Goal: Communication & Community: Answer question/provide support

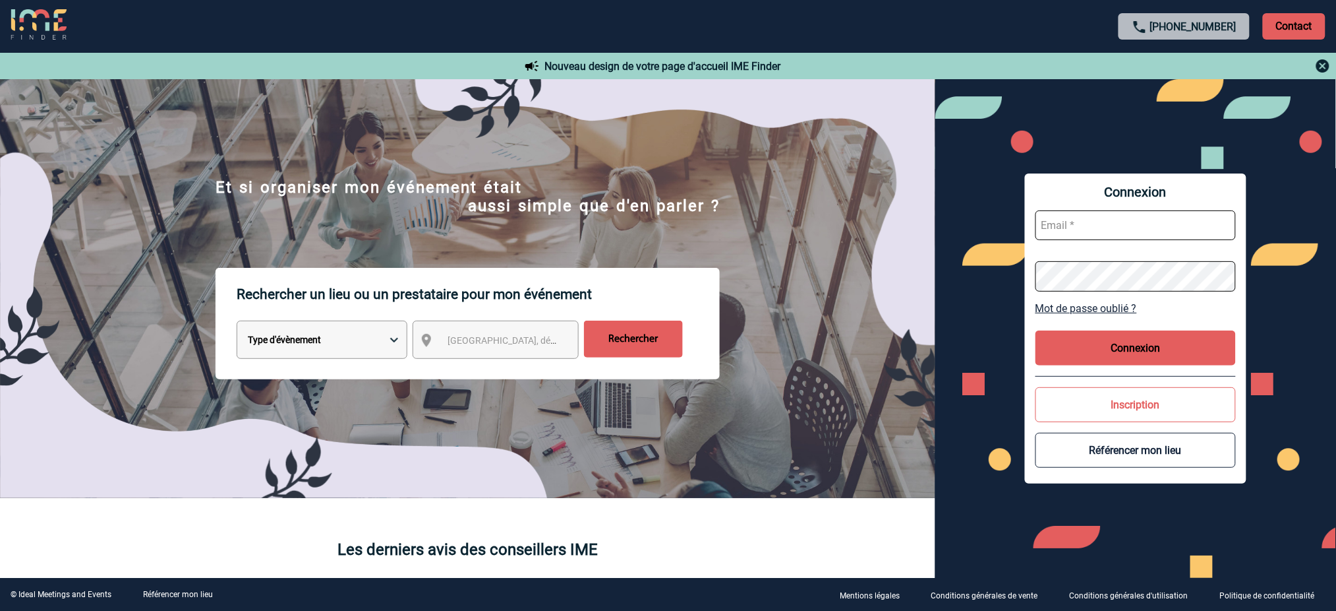
type input "mnoblet@ime-groupe.com"
drag, startPoint x: 1169, startPoint y: 328, endPoint x: 1164, endPoint y: 343, distance: 15.4
click at [1168, 330] on div "Connexion mnoblet@ime-groupe.com Mot de passe oublié ? Connexion Inscription Ré…" at bounding box center [1136, 327] width 222 height 309
click at [1164, 345] on button "Connexion" at bounding box center [1136, 347] width 200 height 35
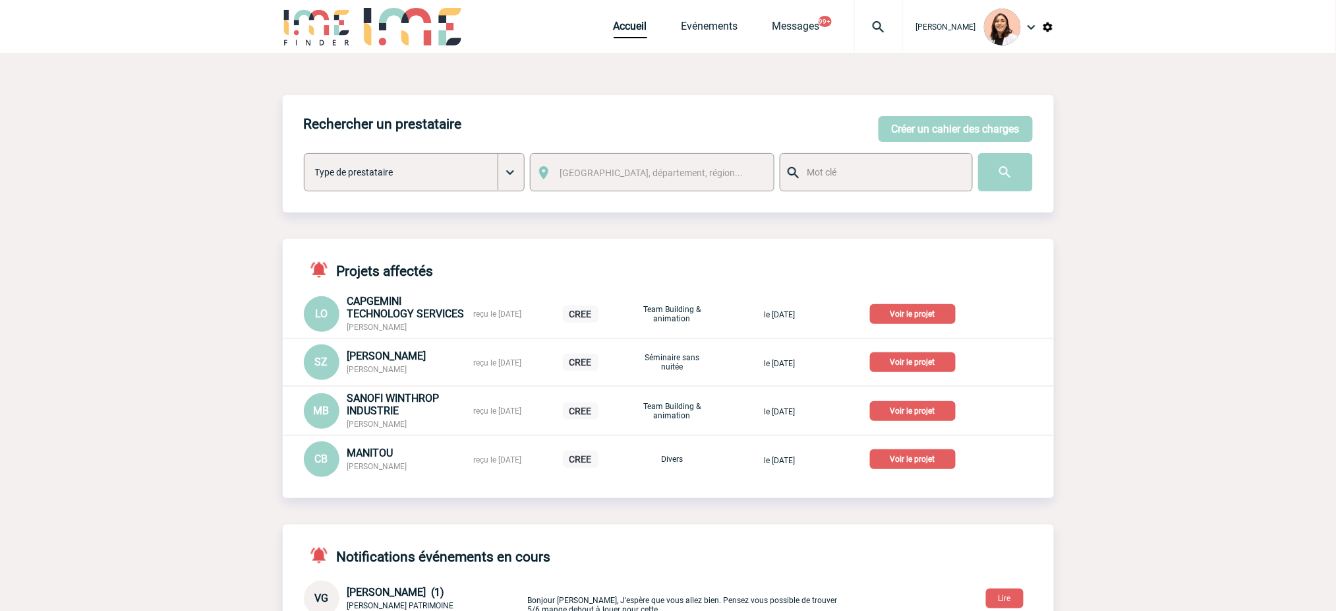
click at [883, 26] on img at bounding box center [878, 27] width 47 height 16
click at [764, 102] on input "search" at bounding box center [815, 101] width 181 height 19
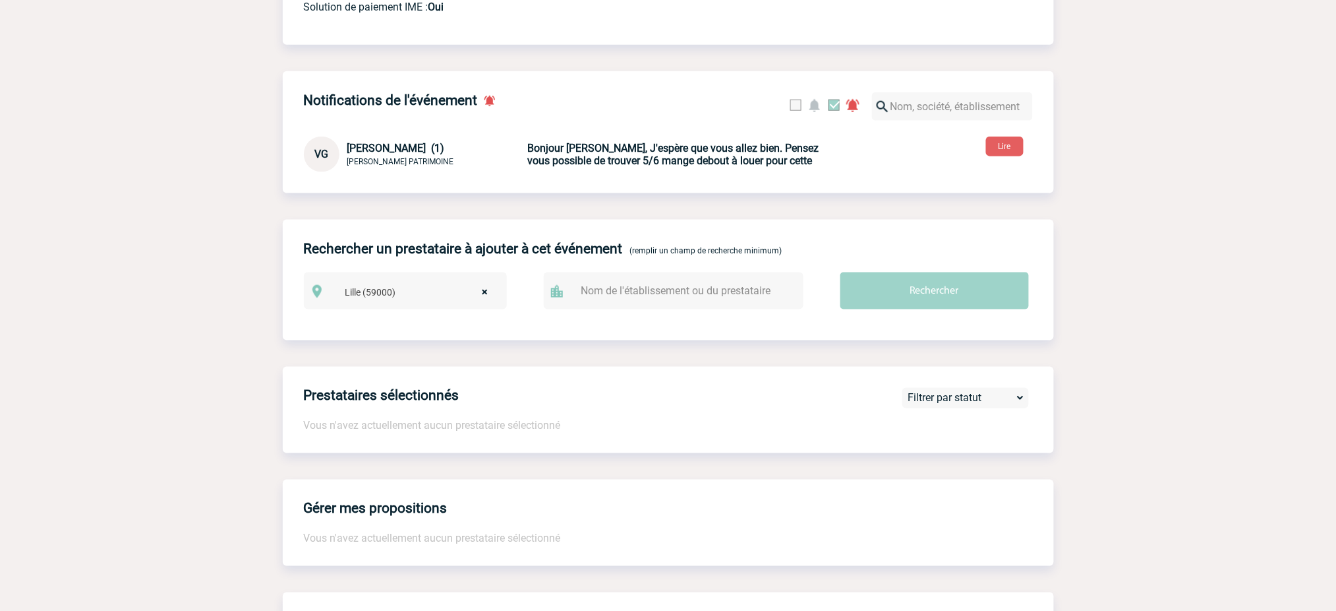
scroll to position [527, 0]
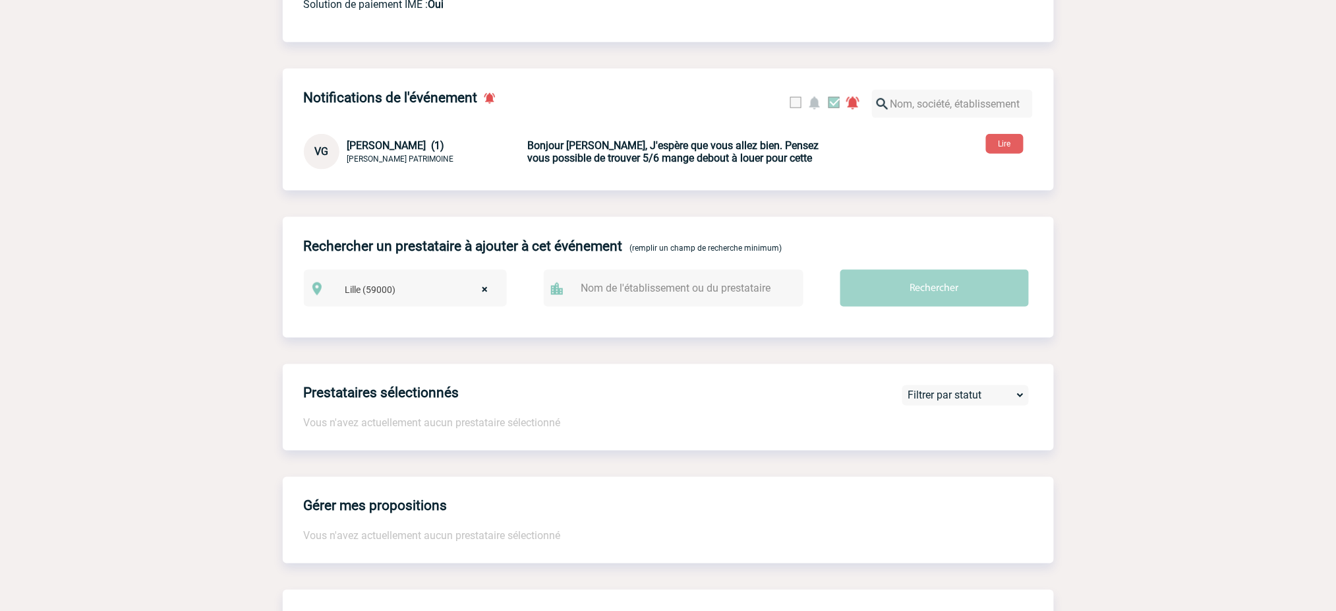
click at [702, 164] on b "Bonjour Mélissa, J'espère que vous allez bien. Pensez vous possible de trouver …" at bounding box center [673, 151] width 291 height 25
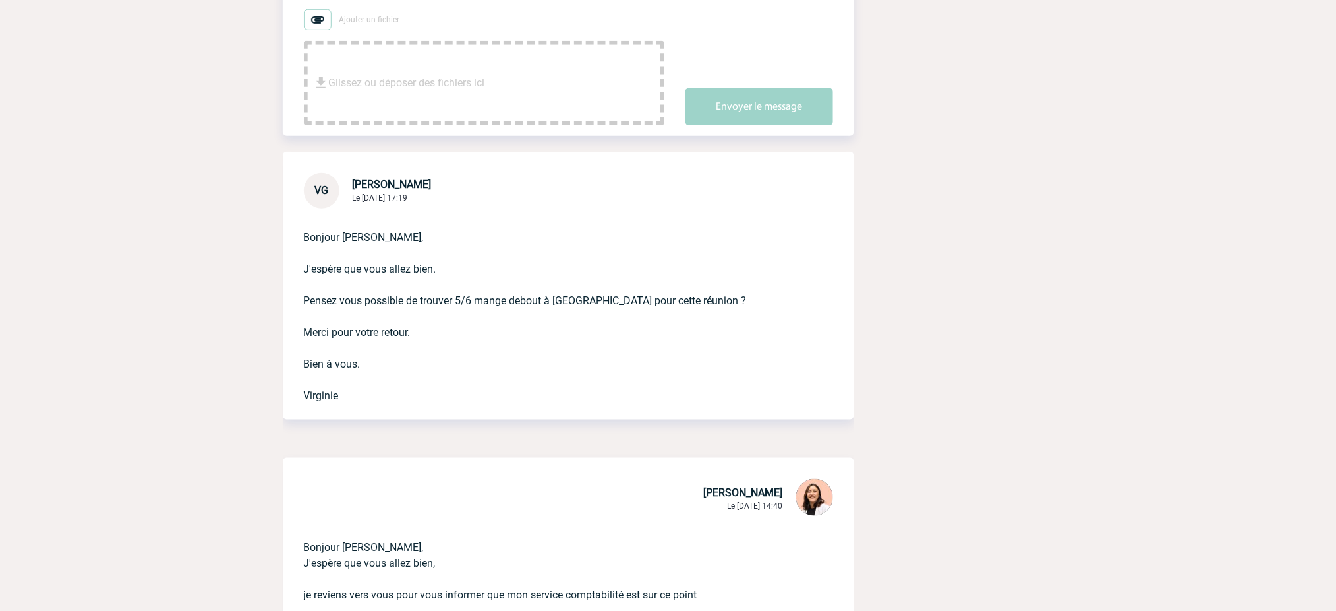
scroll to position [527, 0]
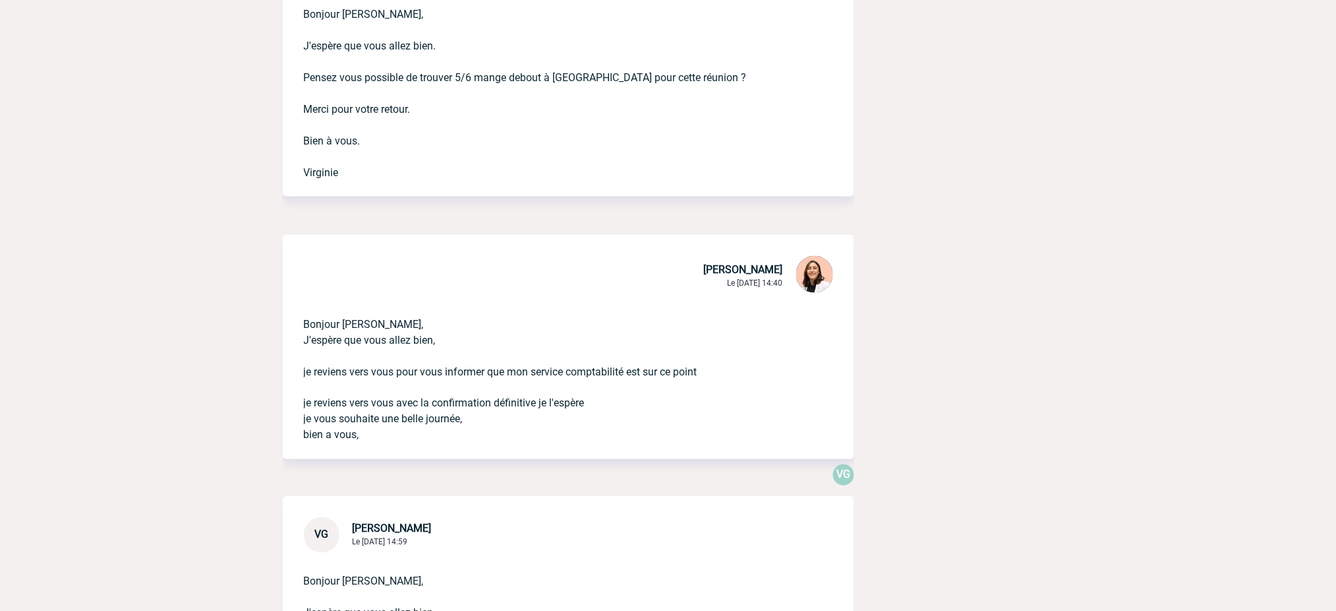
drag, startPoint x: 399, startPoint y: 442, endPoint x: 286, endPoint y: 325, distance: 162.3
click at [286, 325] on div "Bonjour Virginie, J'espère que vous allez bien, je reviens vers vous pour vous …" at bounding box center [569, 377] width 572 height 164
copy p "Bonjour Virginie, J'espère que vous allez bien, je reviens vers vous pour vous …"
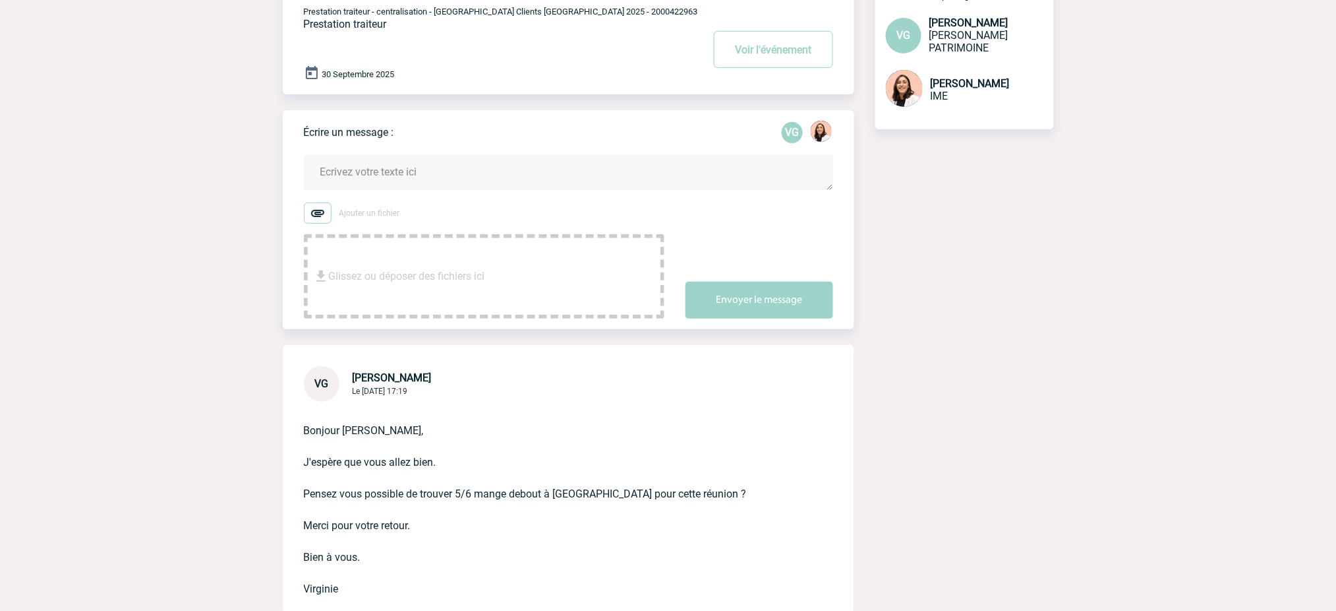
scroll to position [0, 0]
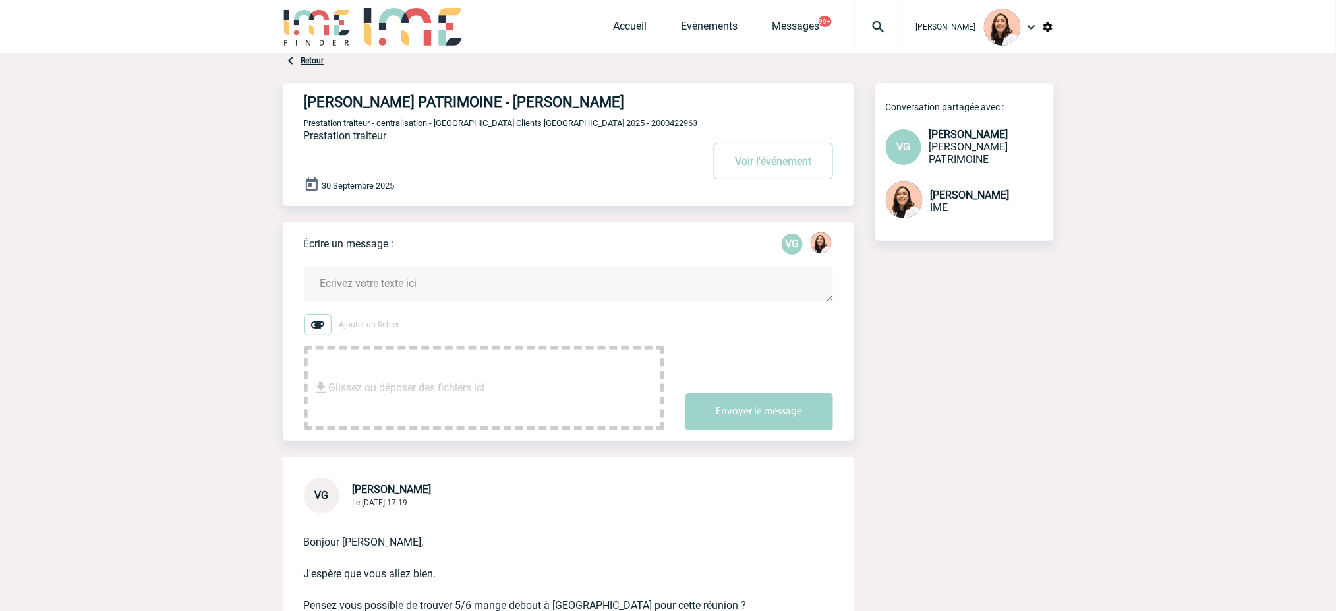
click at [464, 270] on textarea at bounding box center [568, 283] width 529 height 35
paste textarea "Bonjour Virginie, J'espère que vous allez bien, je reviens vers vous pour vous …"
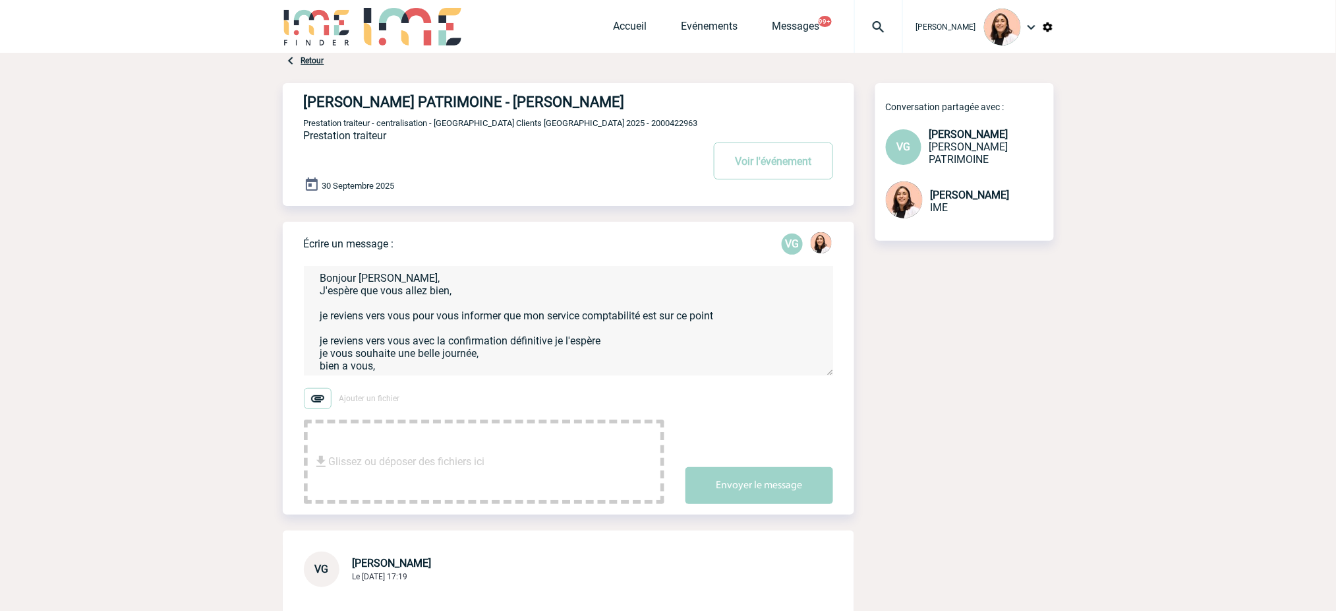
scroll to position [6, 0]
click at [667, 353] on textarea "Bonjour Virginie, J'espère que vous allez bien, je reviens vers vous pour vous …" at bounding box center [568, 320] width 529 height 109
drag, startPoint x: 620, startPoint y: 339, endPoint x: 351, endPoint y: 301, distance: 272.4
click at [351, 301] on textarea "Bonjour Virginie, J'espère que vous allez bien, je reviens vers vous pour vous …" at bounding box center [568, 320] width 529 height 109
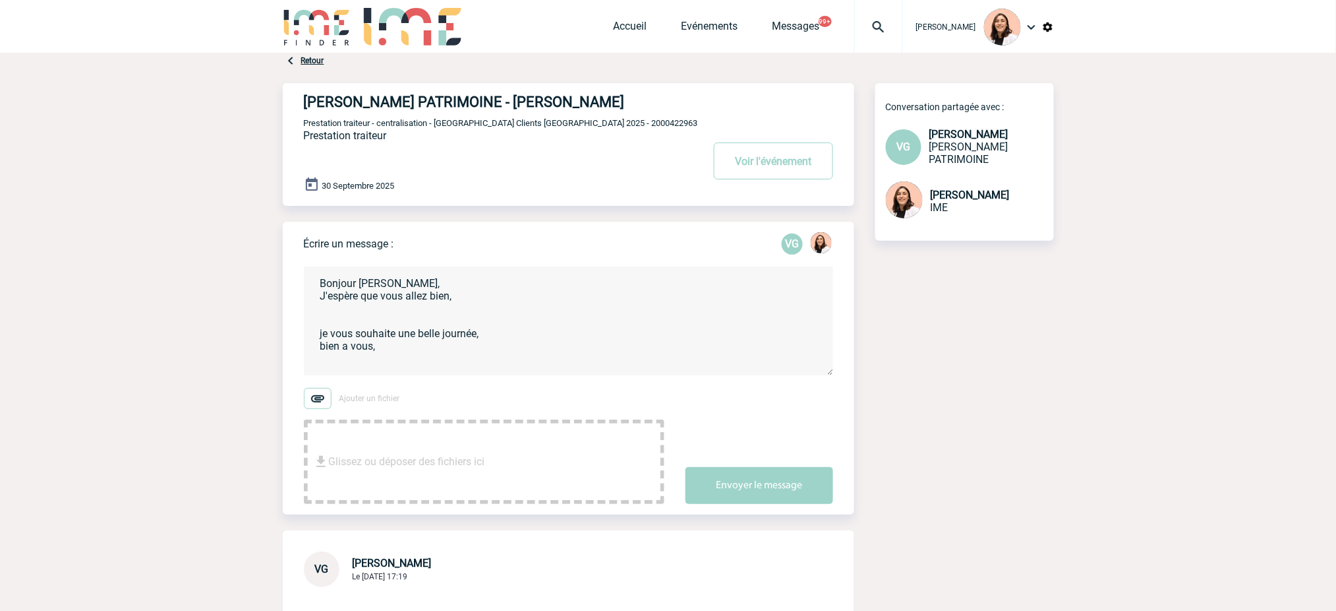
scroll to position [0, 0]
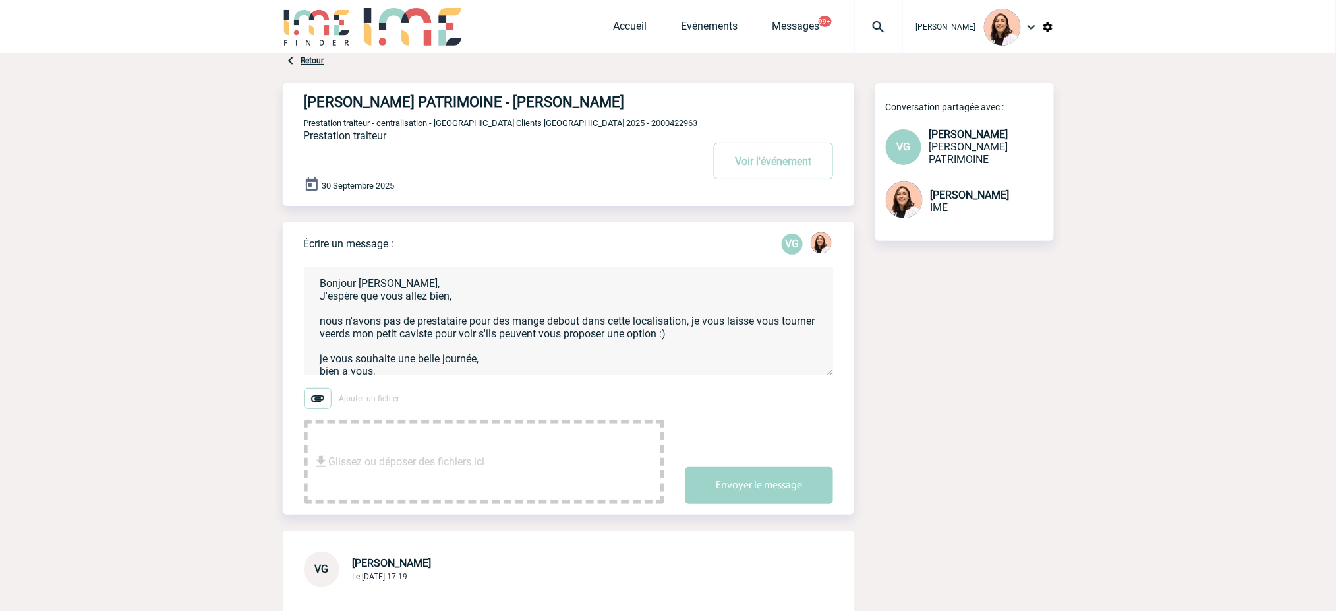
click at [373, 336] on textarea "Bonjour Virginie, J'espère que vous allez bien, nous n'avons pas de prestataire…" at bounding box center [568, 320] width 529 height 109
type textarea "Bonjour Virginie, J'espère que vous allez bien, nous n'avons pas de prestataire…"
drag, startPoint x: 800, startPoint y: 491, endPoint x: 1336, endPoint y: 463, distance: 536.0
click at [804, 490] on button "Envoyer le message" at bounding box center [760, 485] width 148 height 37
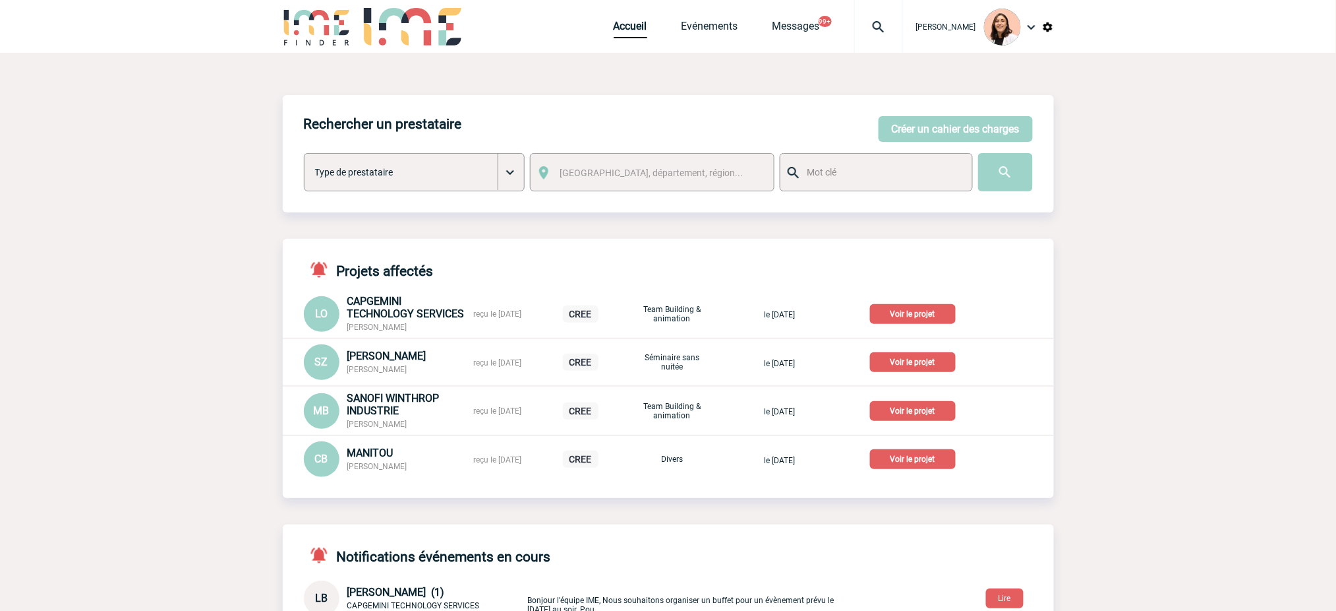
click at [885, 41] on div at bounding box center [878, 26] width 49 height 53
click at [874, 99] on input "search" at bounding box center [815, 101] width 181 height 19
type input "2000425403"
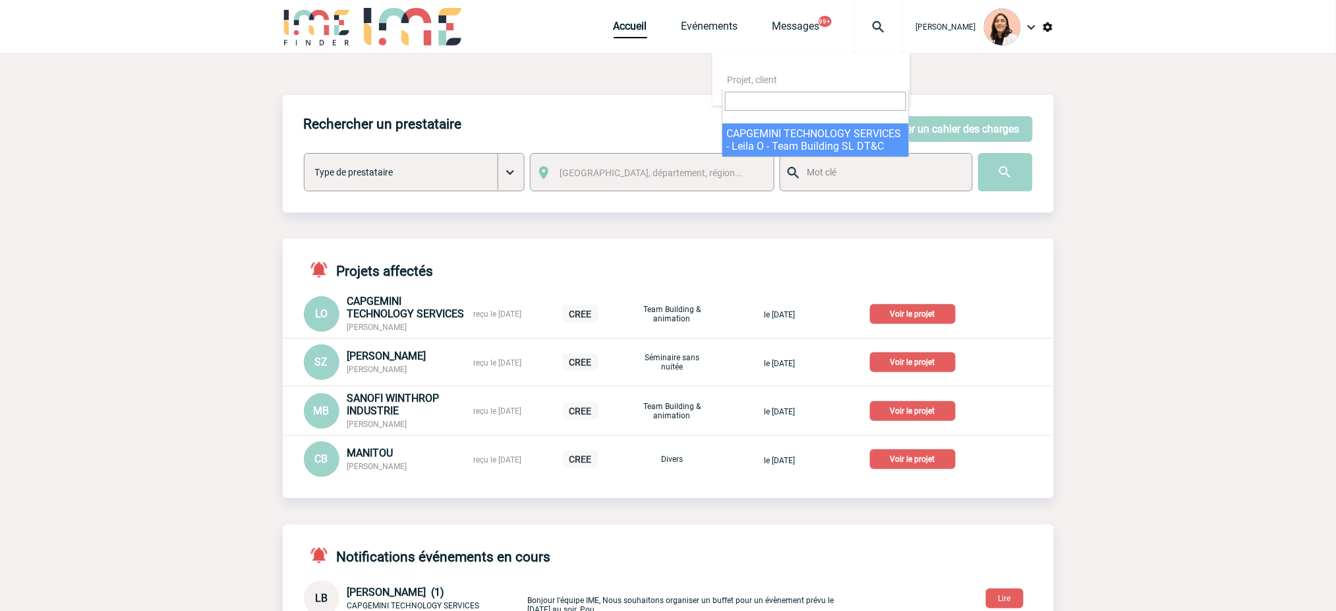
select select "24904"
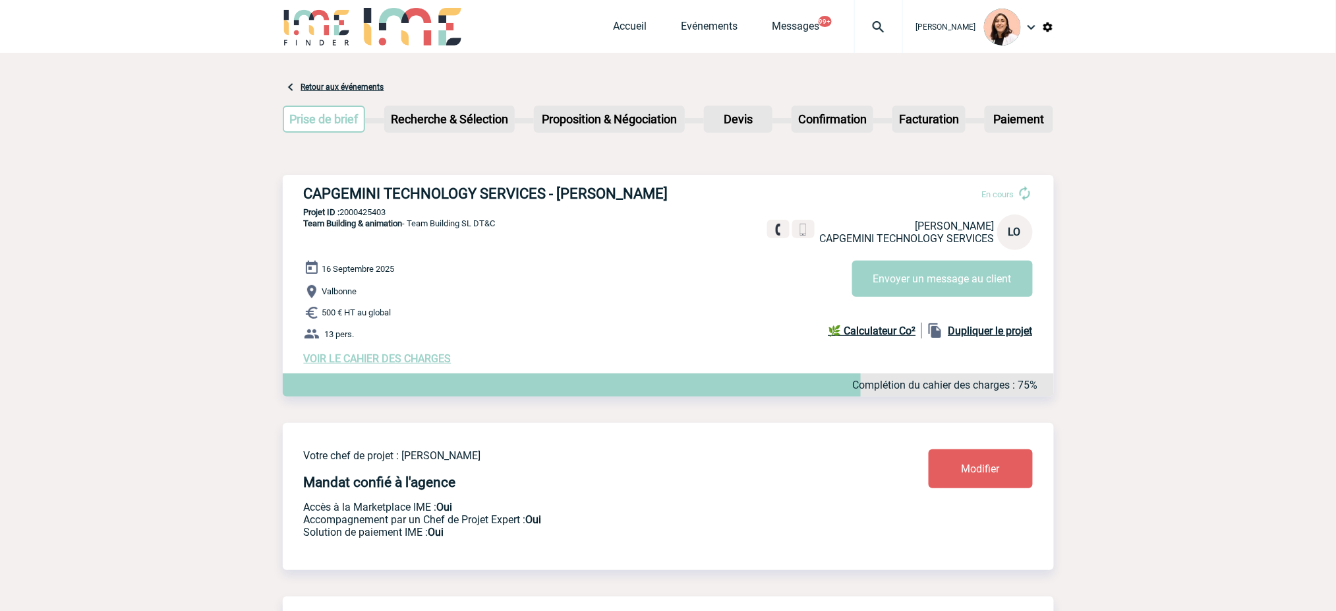
click at [586, 193] on h3 "CAPGEMINI TECHNOLOGY SERVICES - [PERSON_NAME]" at bounding box center [502, 193] width 396 height 16
copy div "CAPGEMINI TECHNOLOGY SERVICES - [PERSON_NAME]"
click at [627, 194] on h3 "CAPGEMINI TECHNOLOGY SERVICES - [PERSON_NAME]" at bounding box center [502, 193] width 396 height 16
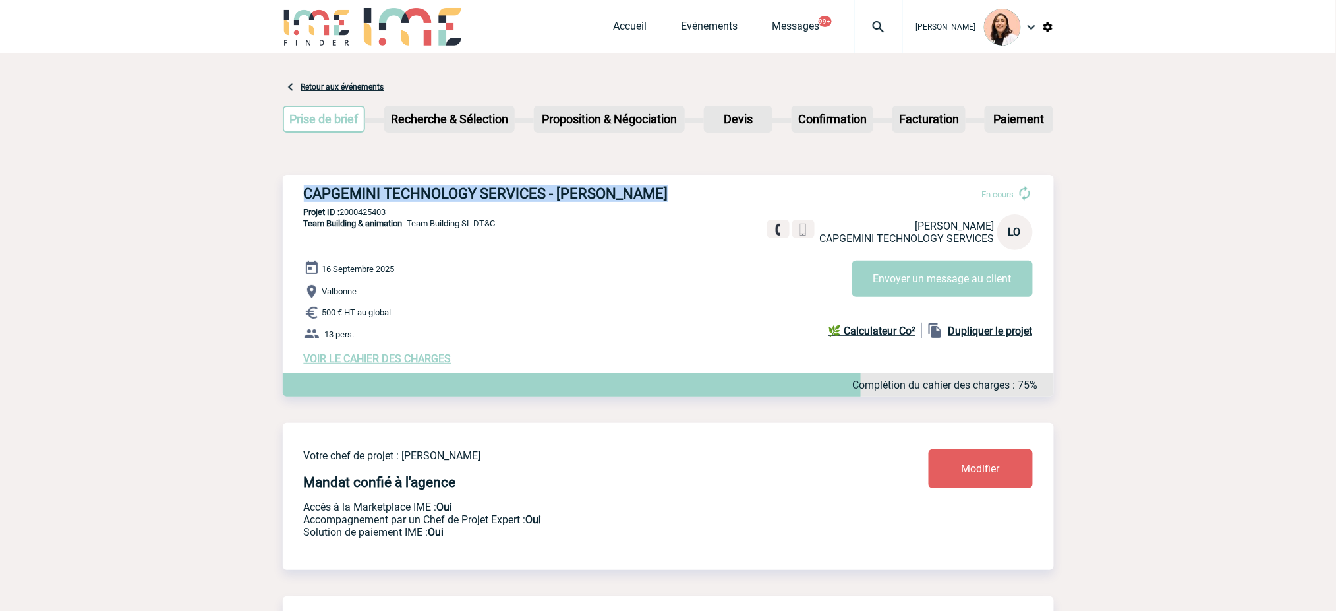
click at [626, 194] on h3 "CAPGEMINI TECHNOLOGY SERVICES - [PERSON_NAME]" at bounding box center [502, 193] width 396 height 16
click at [709, 190] on div "CAPGEMINI TECHNOLOGY SERVICES - [PERSON_NAME] En cours [PERSON_NAME] CAPGEMINI …" at bounding box center [668, 275] width 771 height 200
click at [628, 187] on h3 "CAPGEMINI TECHNOLOGY SERVICES - [PERSON_NAME]" at bounding box center [502, 193] width 396 height 16
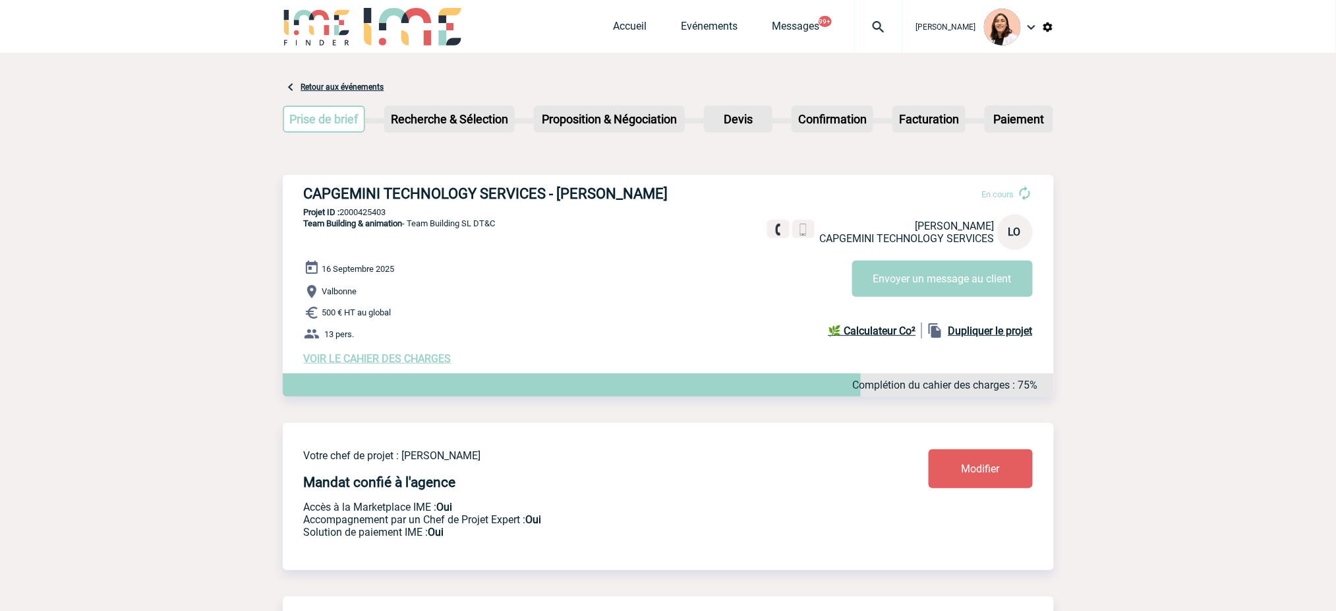
click at [496, 222] on span "Team Building & animation - Team Building SL DT&C" at bounding box center [400, 223] width 192 height 10
click at [494, 195] on h3 "CAPGEMINI TECHNOLOGY SERVICES - [PERSON_NAME]" at bounding box center [502, 193] width 396 height 16
click at [494, 194] on h3 "CAPGEMINI TECHNOLOGY SERVICES - [PERSON_NAME]" at bounding box center [502, 193] width 396 height 16
copy div "CAPGEMINI TECHNOLOGY SERVICES - [PERSON_NAME]"
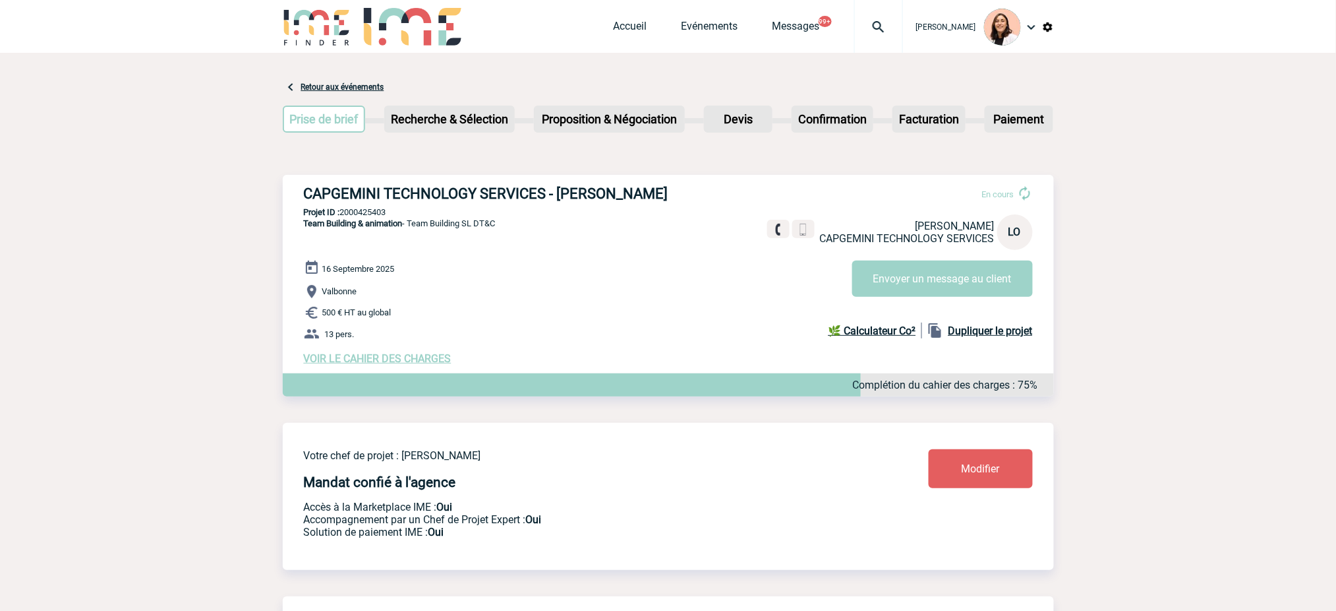
click at [663, 274] on div "16 Septembre 2025 Valbonne 500 € HT au global 13 pers. VOIR LE CAHIER DES CHARG…" at bounding box center [679, 312] width 750 height 105
click at [383, 208] on p "Projet ID : 2000425403" at bounding box center [668, 212] width 771 height 10
copy p "2000425403"
click at [507, 282] on div "16 Septembre 2025 Valbonne 500 € HT au global 13 pers. VOIR LE CAHIER DES CHARG…" at bounding box center [679, 312] width 750 height 105
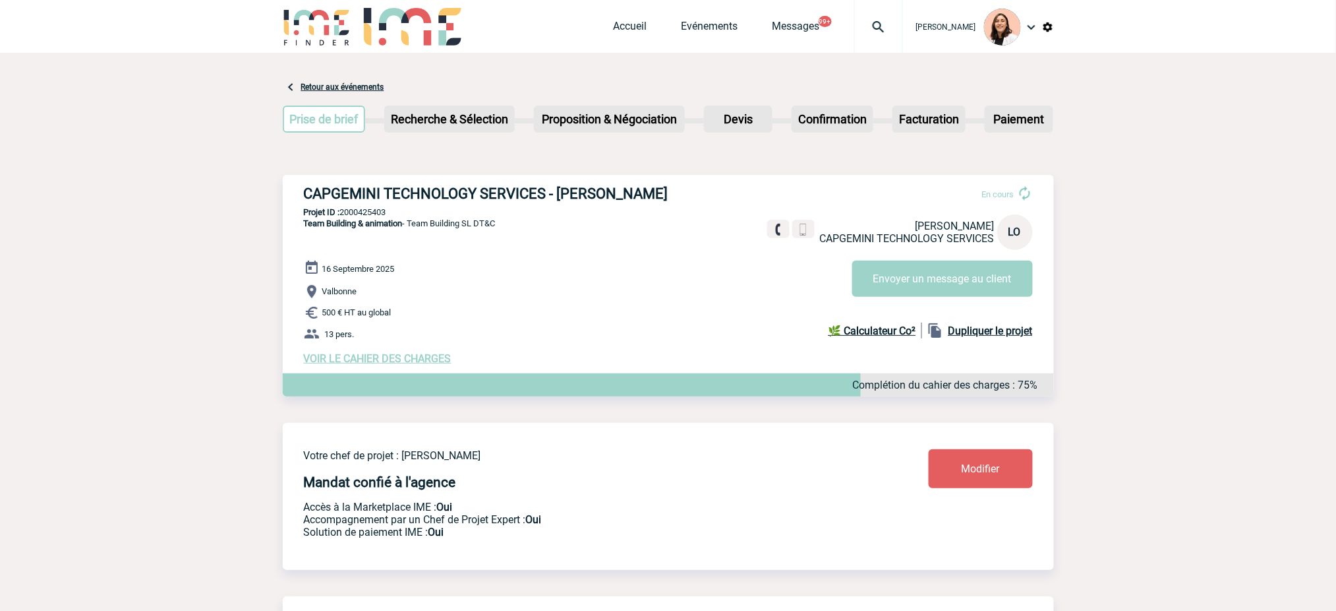
drag, startPoint x: 511, startPoint y: 227, endPoint x: 411, endPoint y: 225, distance: 99.6
click at [411, 225] on div "CAPGEMINI TECHNOLOGY SERVICES - Leila OBREMSKI En cours Leila OBREMSKI CAPGEMIN…" at bounding box center [668, 275] width 771 height 200
copy span "Team Building SL DT&C"
click at [439, 360] on span "VOIR LE CAHIER DES CHARGES" at bounding box center [378, 358] width 148 height 13
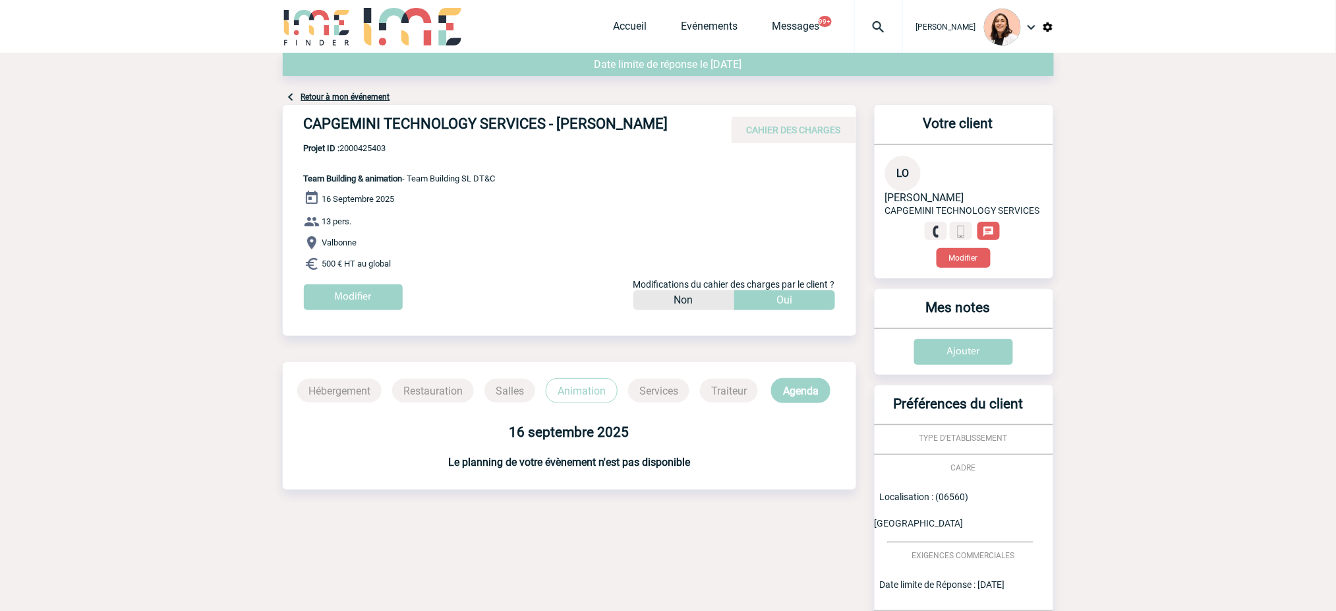
click at [607, 386] on p "Animation" at bounding box center [582, 390] width 72 height 25
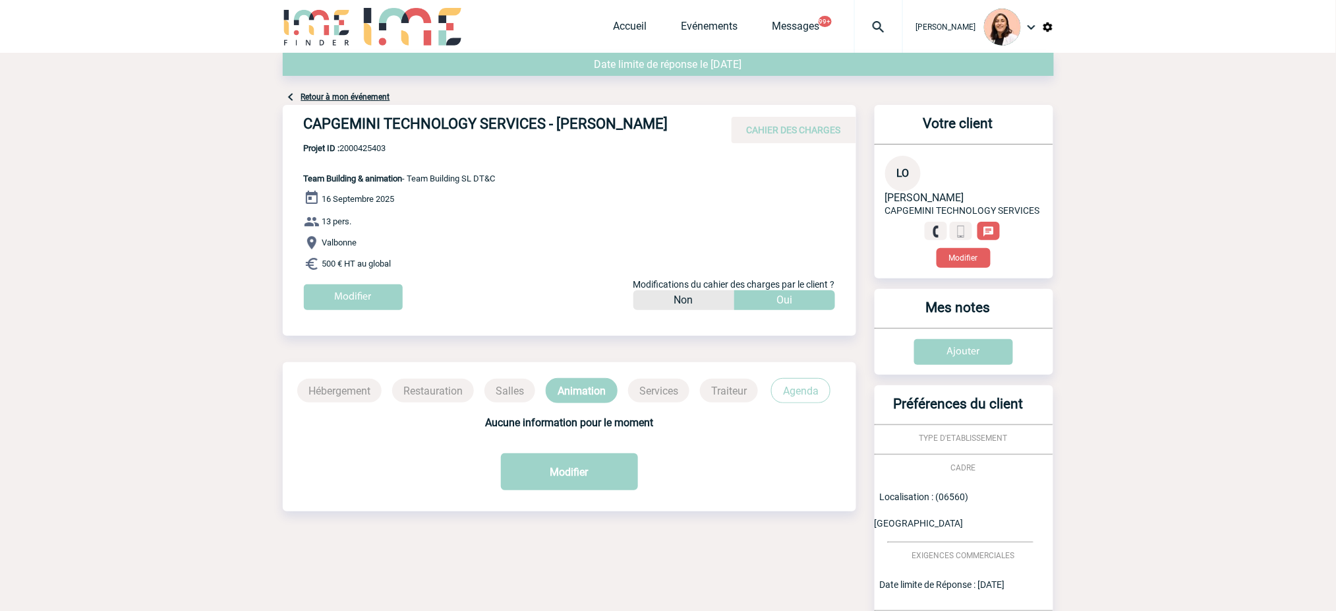
click at [815, 393] on p "Agenda" at bounding box center [800, 390] width 59 height 25
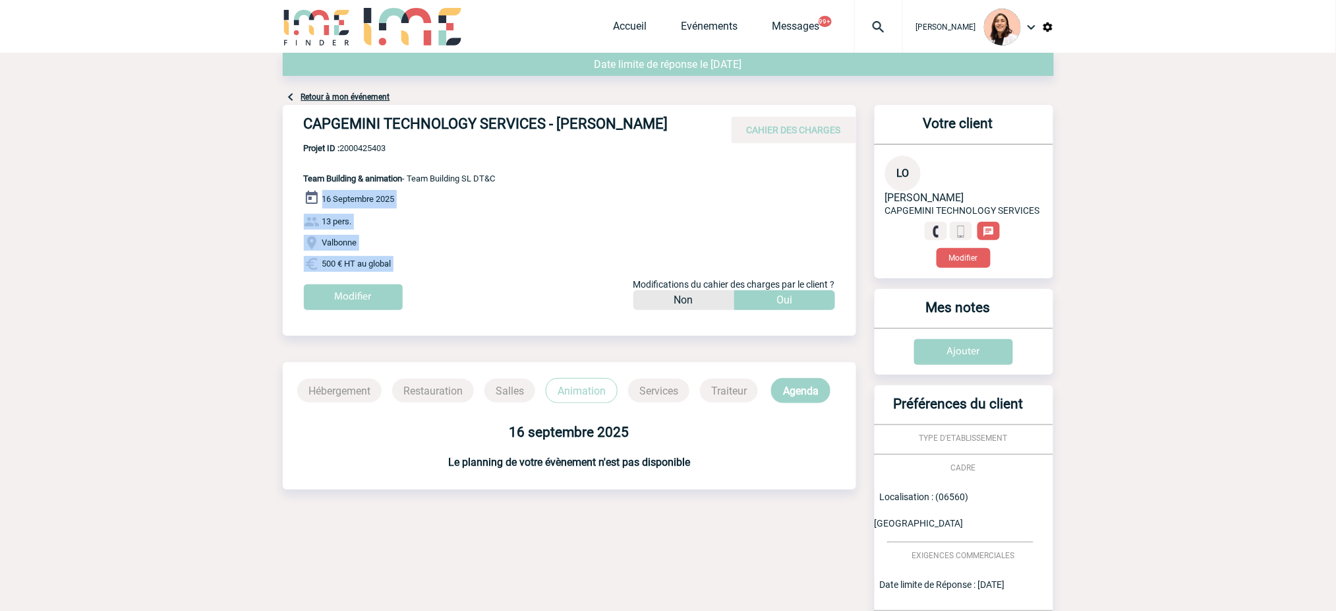
drag, startPoint x: 427, startPoint y: 276, endPoint x: 321, endPoint y: 200, distance: 129.5
click at [321, 200] on div "16 Septembre 2025 13 pers. Valbonne 500 € HT au global Modifier Modifications d…" at bounding box center [580, 255] width 552 height 130
copy div "16 Septembre 2025 13 pers. Valbonne 500 € HT au global"
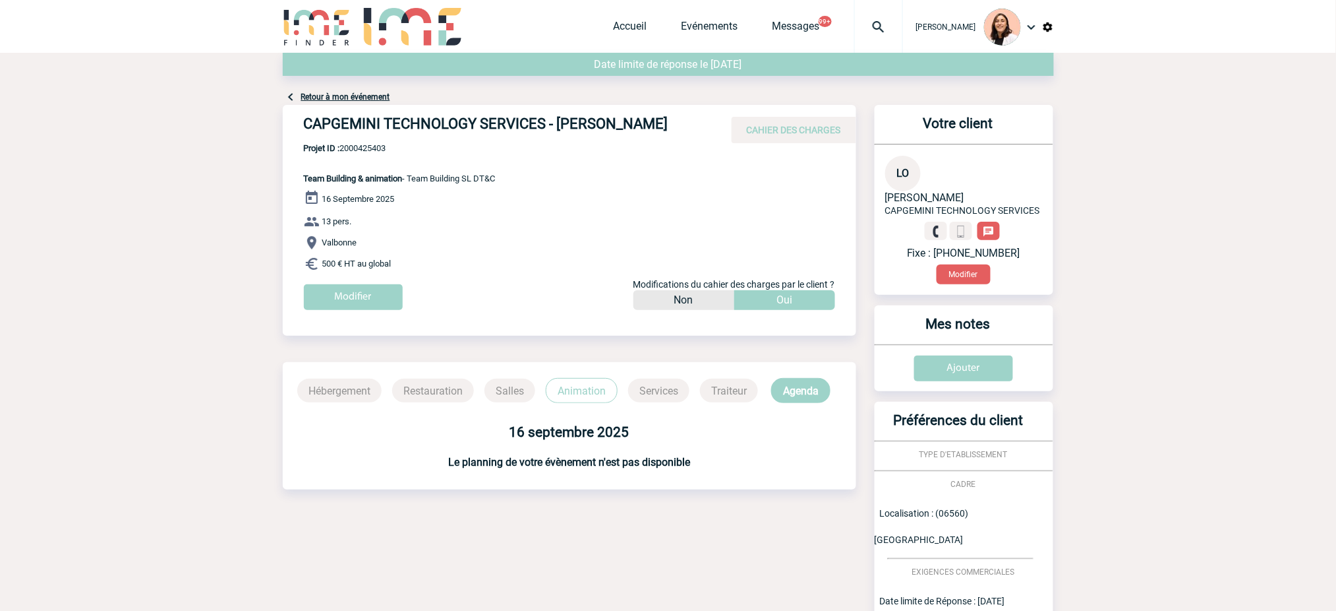
click at [363, 88] on div "Date limite de réponse le 11-09-2025" at bounding box center [668, 71] width 771 height 36
click at [363, 94] on link "Retour à mon événement" at bounding box center [345, 96] width 89 height 9
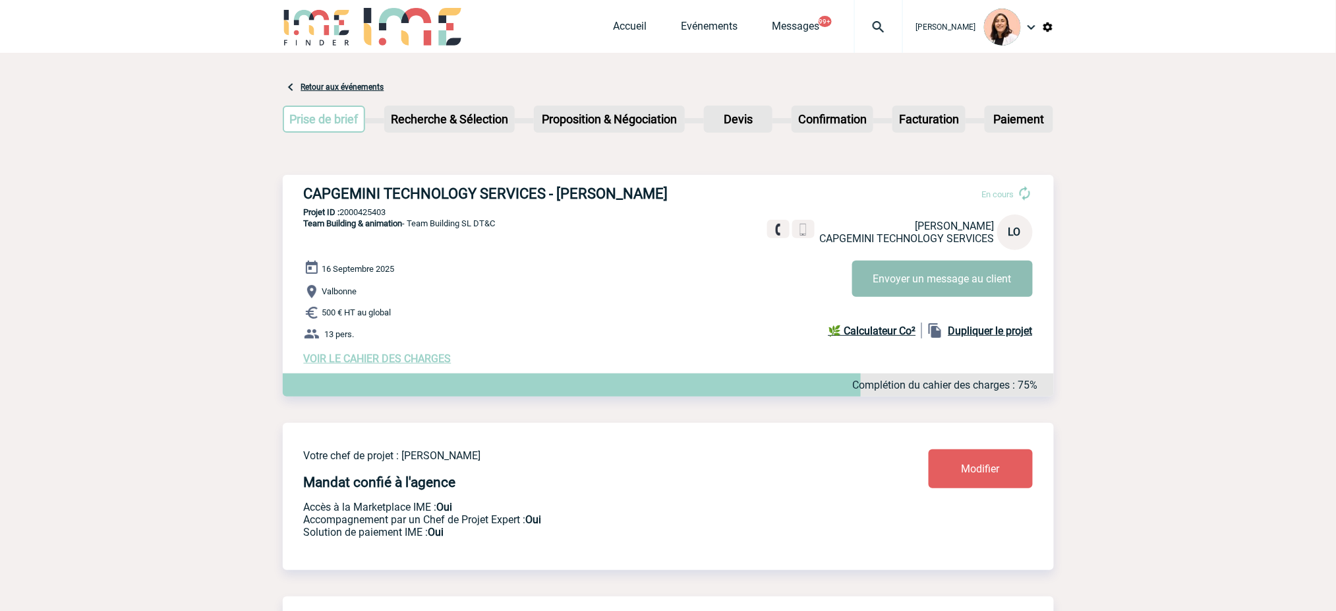
click at [1005, 291] on button "Envoyer un message au client" at bounding box center [942, 278] width 181 height 36
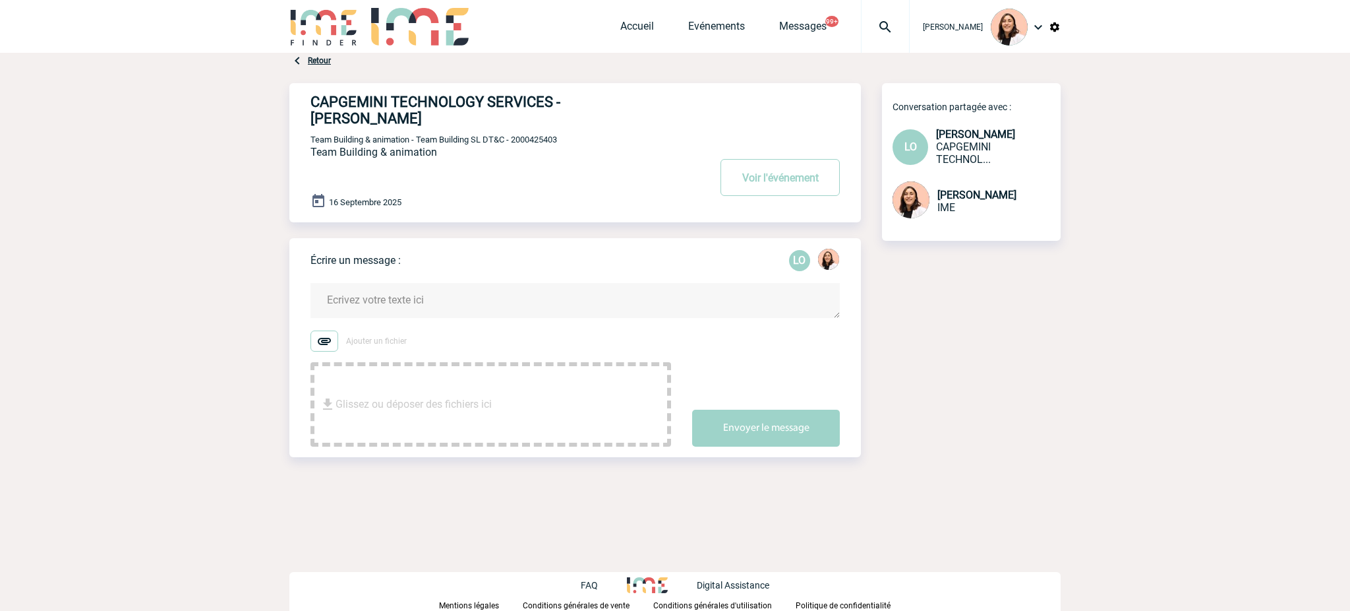
click at [313, 58] on link "Retour" at bounding box center [319, 60] width 23 height 9
